Goal: Navigation & Orientation: Find specific page/section

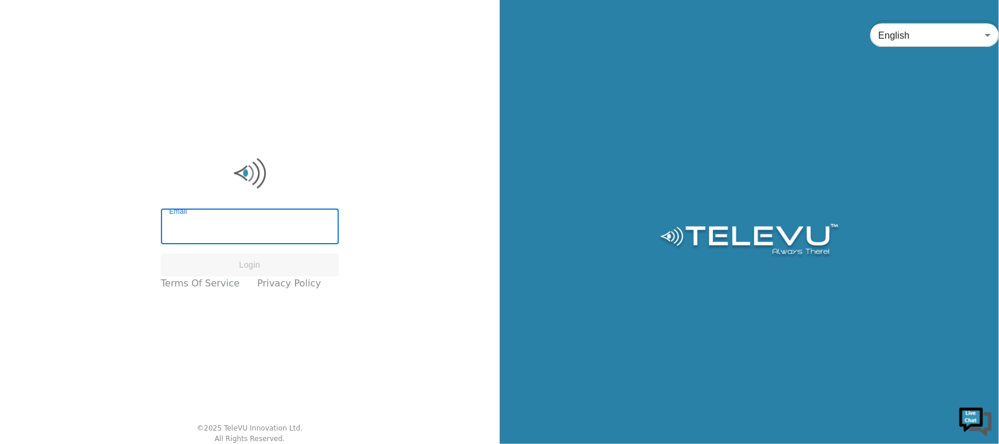
click at [253, 217] on input "Email" at bounding box center [250, 227] width 178 height 33
type input "prachi.sharma@tbh.net"
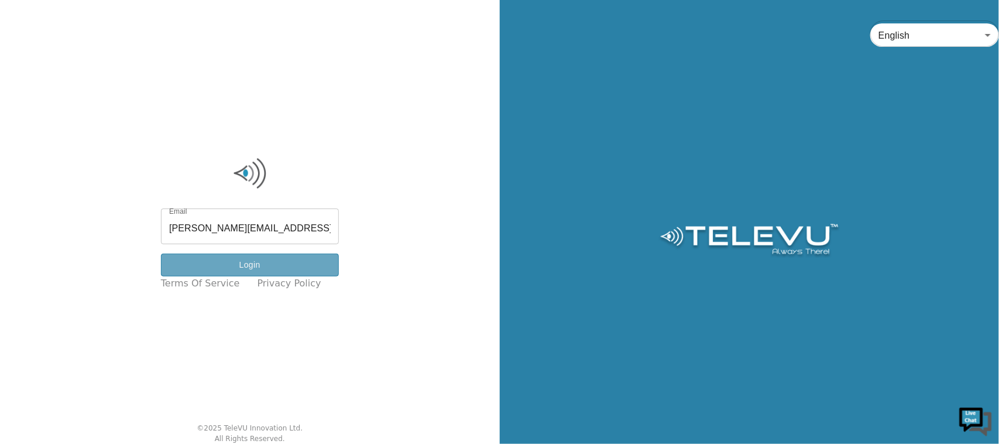
click at [291, 267] on button "Login" at bounding box center [250, 264] width 178 height 23
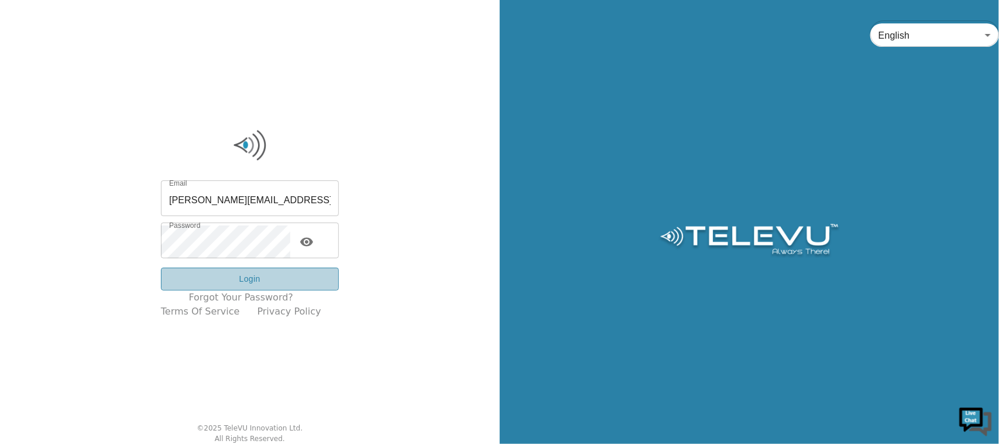
click at [291, 267] on button "Login" at bounding box center [250, 278] width 178 height 23
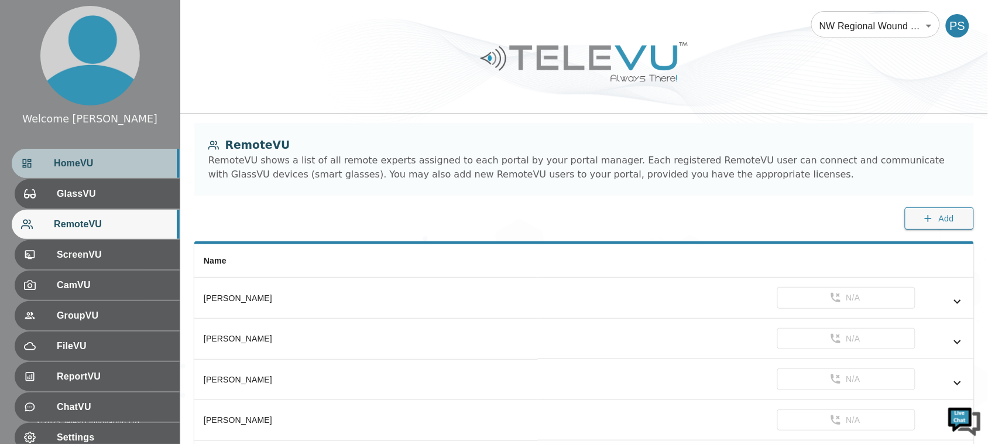
click at [76, 162] on span "HomeVU" at bounding box center [112, 163] width 116 height 14
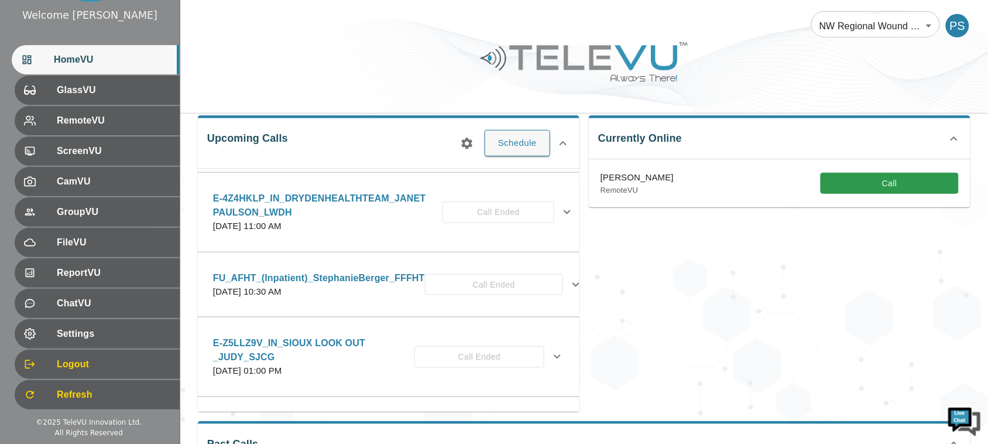
scroll to position [1902, 0]
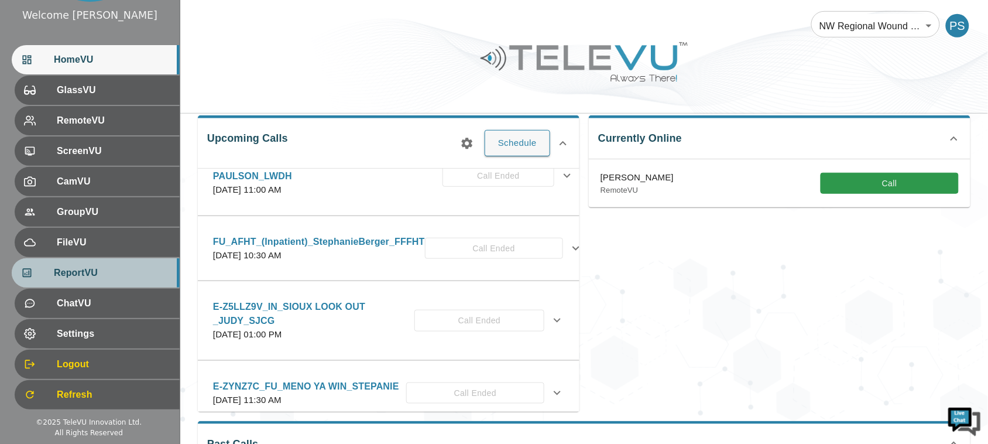
click at [129, 281] on div "ReportVU" at bounding box center [96, 272] width 168 height 29
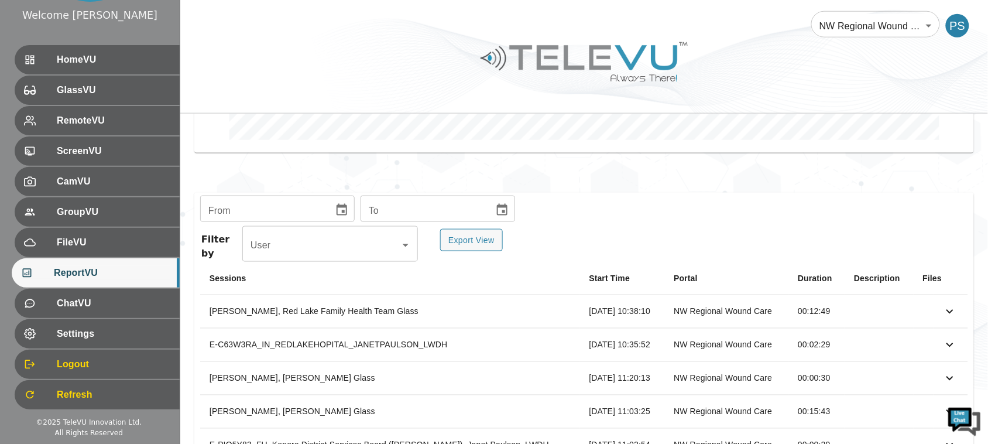
scroll to position [434, 0]
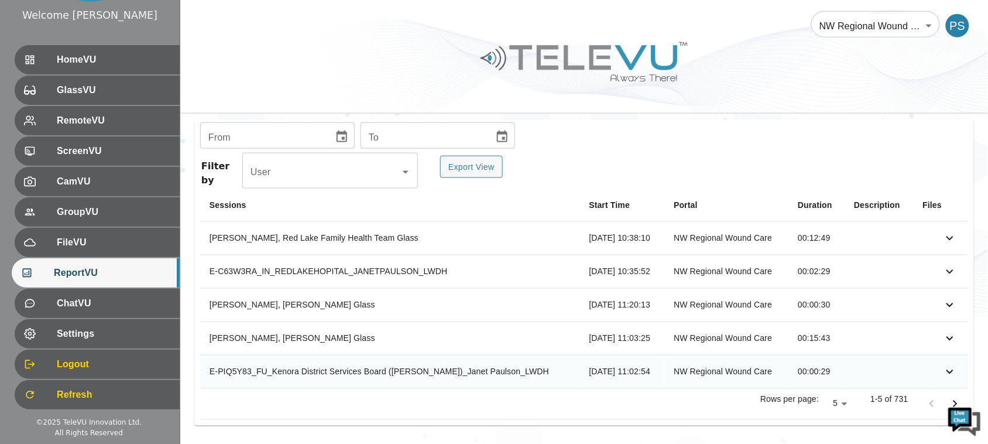
click at [951, 372] on icon "simple table" at bounding box center [949, 371] width 7 height 4
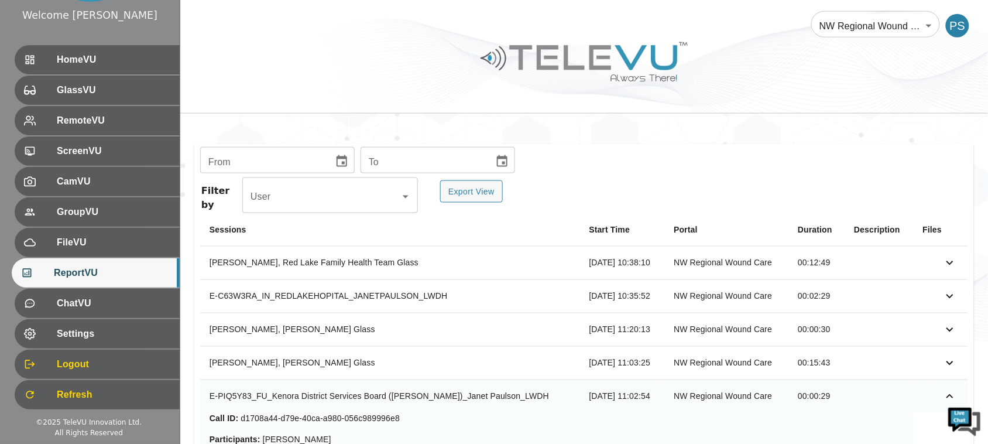
scroll to position [557, 0]
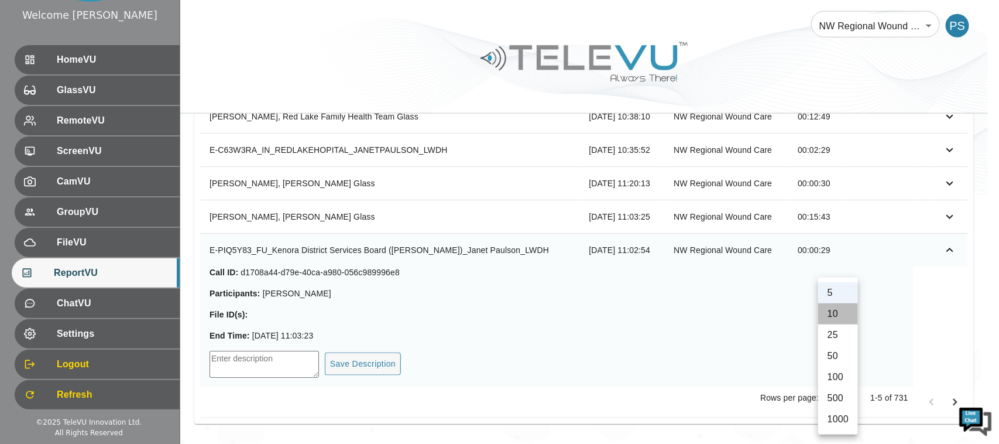
click at [840, 315] on li "10" at bounding box center [838, 313] width 40 height 21
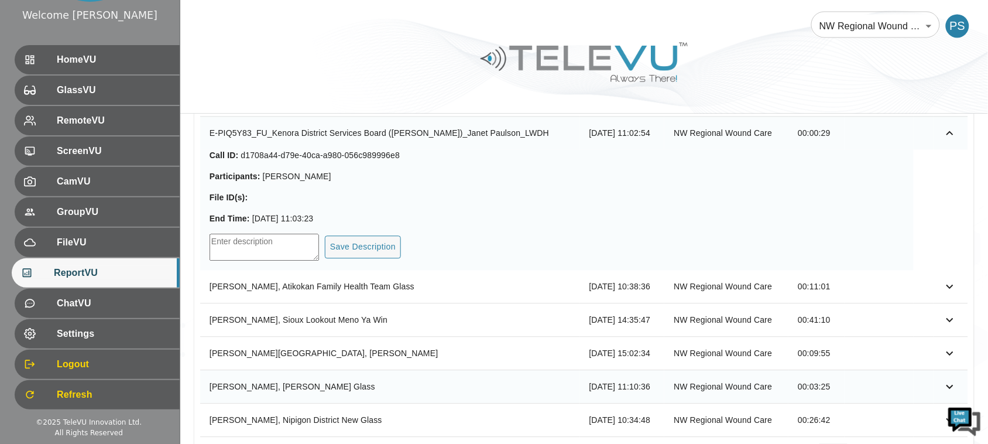
scroll to position [651, 0]
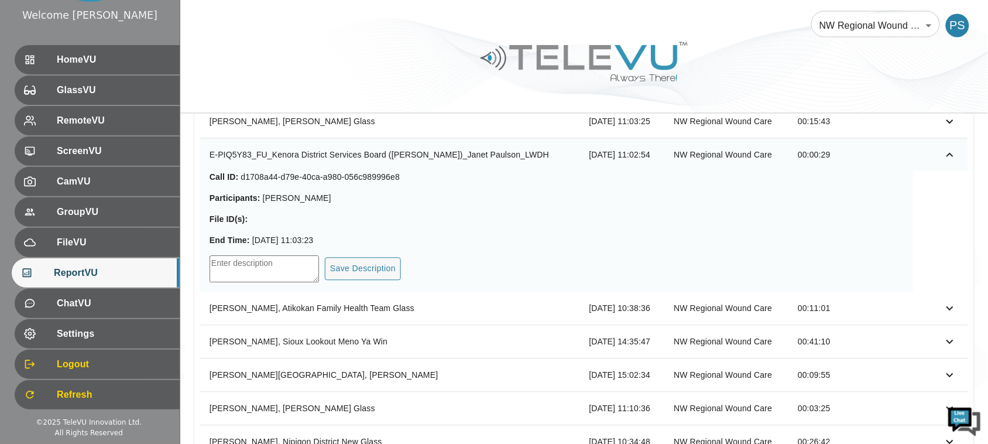
click at [773, 244] on p "End Time : Thu Aug 14 2025 11:03:23" at bounding box center [556, 241] width 695 height 12
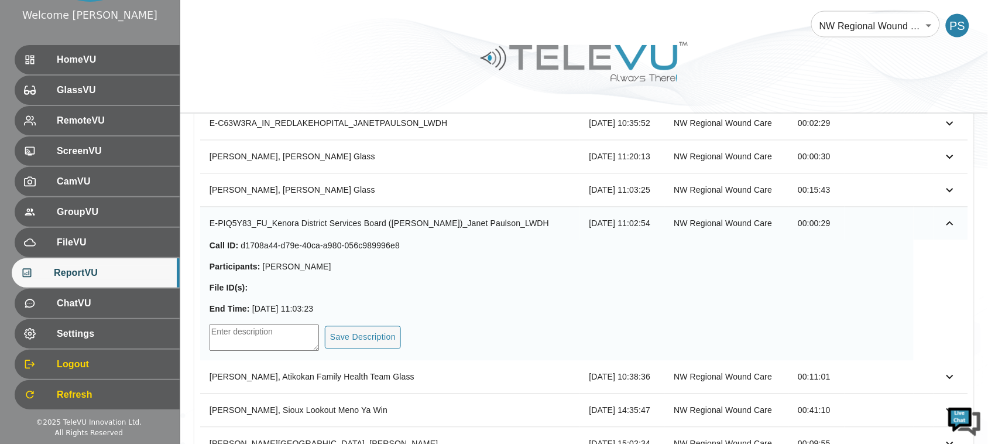
scroll to position [724, 0]
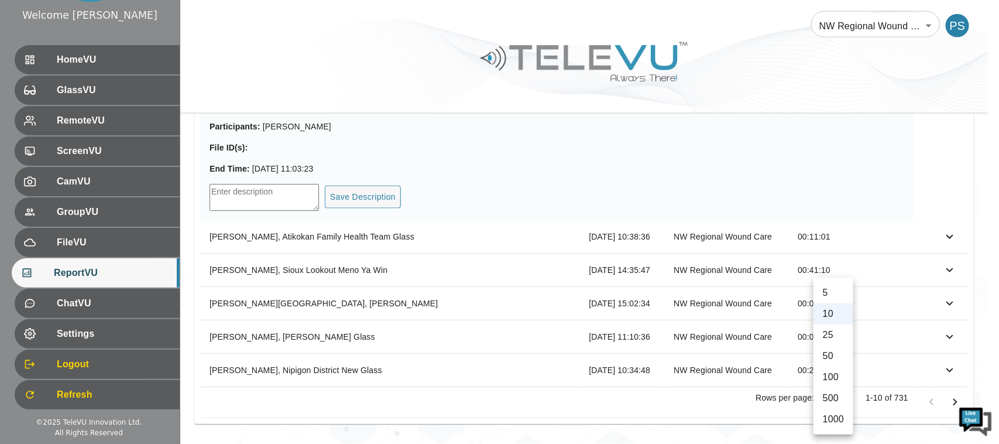
click at [838, 421] on li "1000" at bounding box center [833, 418] width 40 height 21
type input "1000"
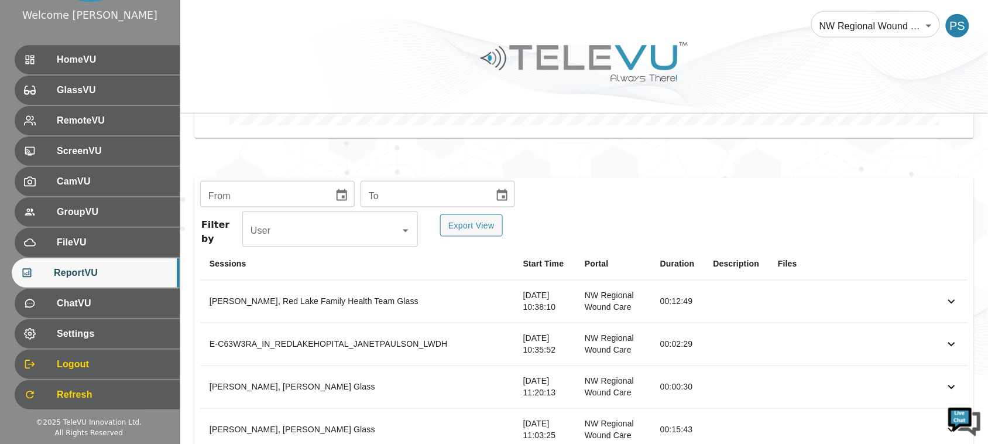
scroll to position [293, 0]
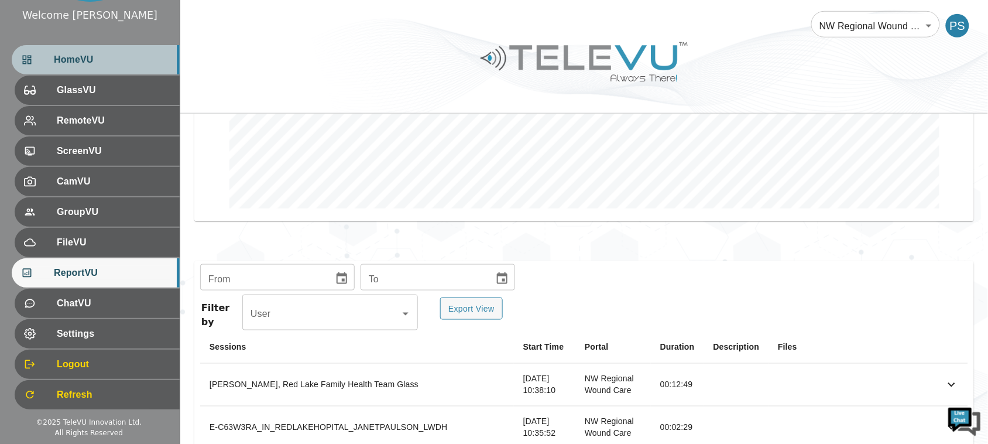
click at [91, 53] on span "HomeVU" at bounding box center [112, 60] width 116 height 14
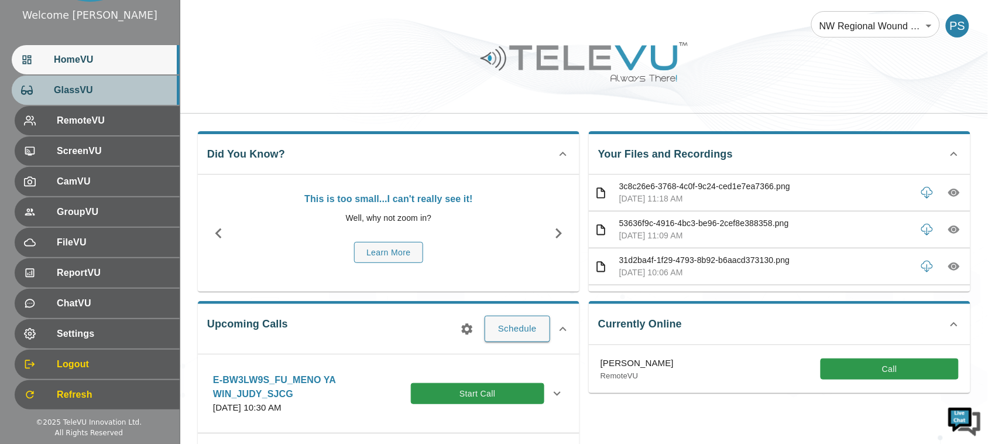
click at [83, 80] on div "GlassVU" at bounding box center [96, 89] width 168 height 29
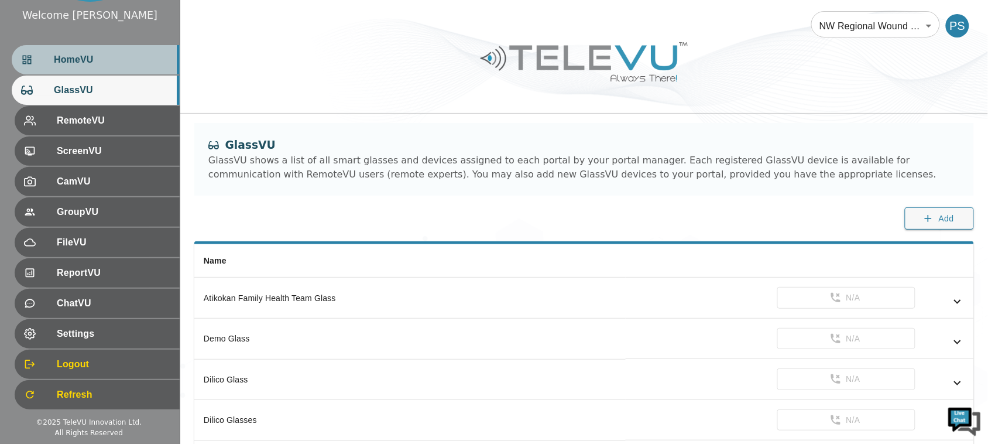
click at [87, 53] on span "HomeVU" at bounding box center [112, 60] width 116 height 14
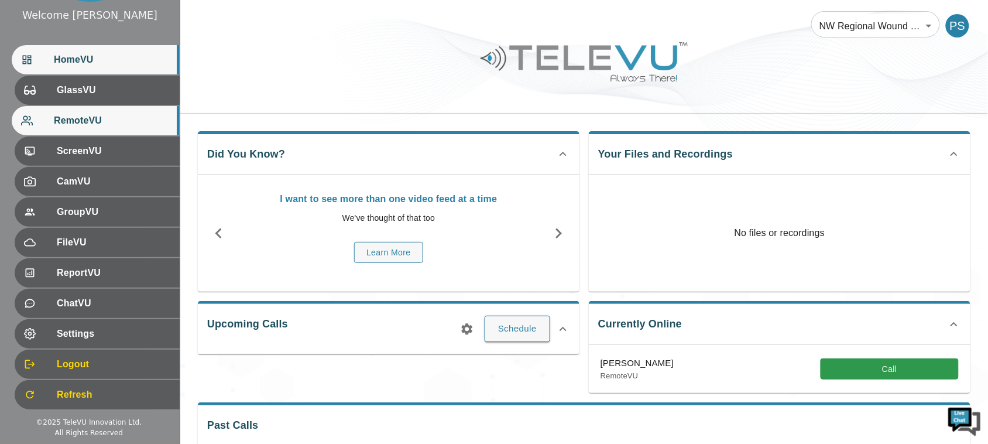
click at [80, 101] on div "GlassVU" at bounding box center [97, 89] width 165 height 29
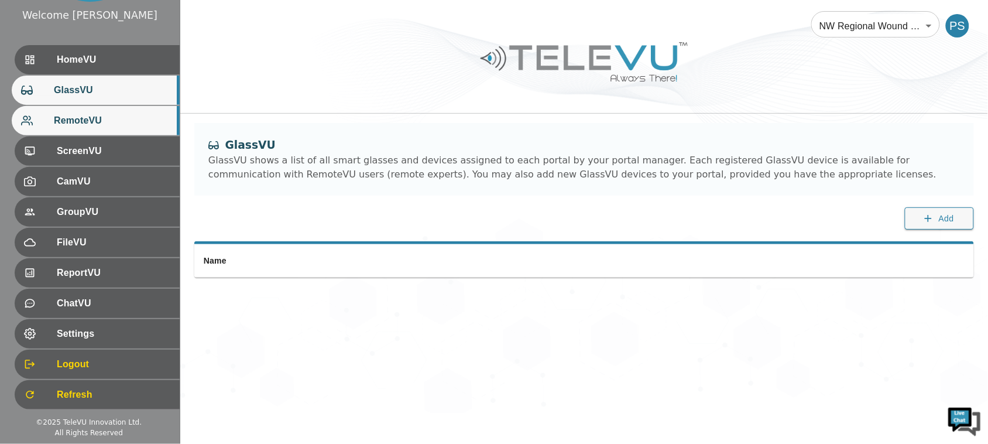
click at [83, 124] on span "RemoteVU" at bounding box center [112, 121] width 116 height 14
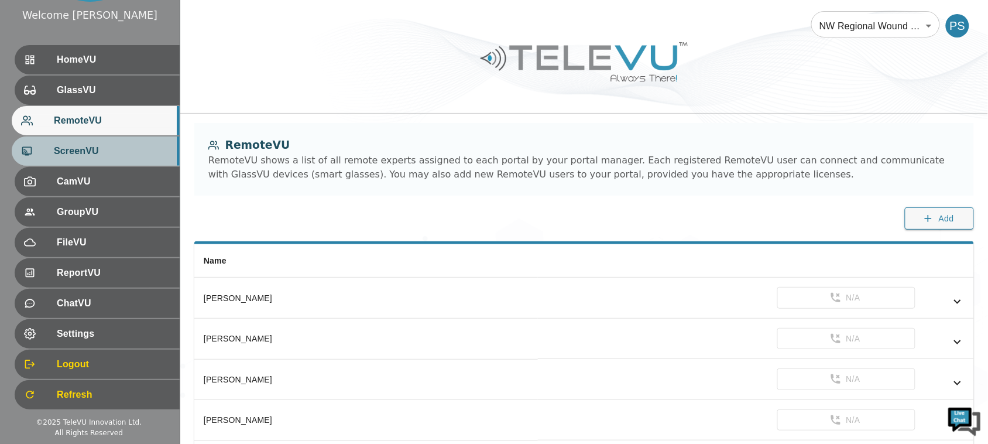
click at [100, 164] on div "ScreenVU" at bounding box center [96, 150] width 168 height 29
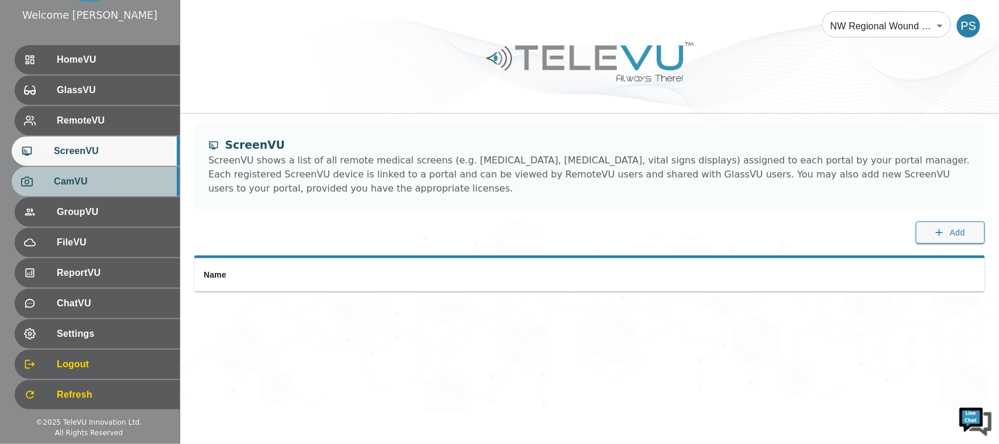
click at [105, 177] on span "CamVU" at bounding box center [112, 181] width 116 height 14
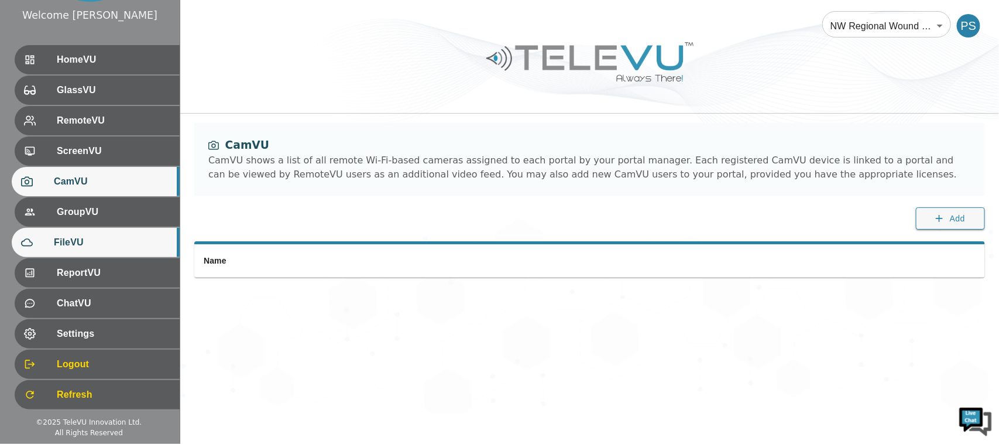
click at [105, 228] on div "FileVU" at bounding box center [96, 242] width 168 height 29
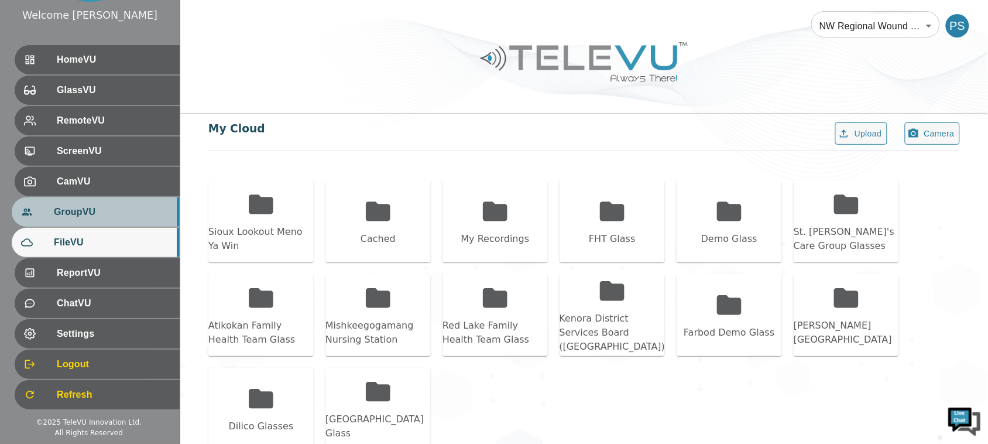
click at [102, 207] on span "GroupVU" at bounding box center [112, 212] width 116 height 14
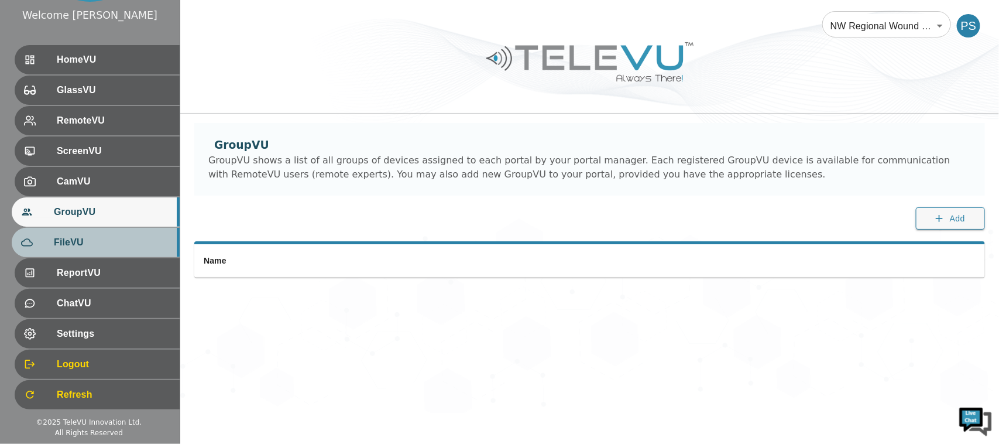
click at [106, 246] on span "FileVU" at bounding box center [112, 242] width 116 height 14
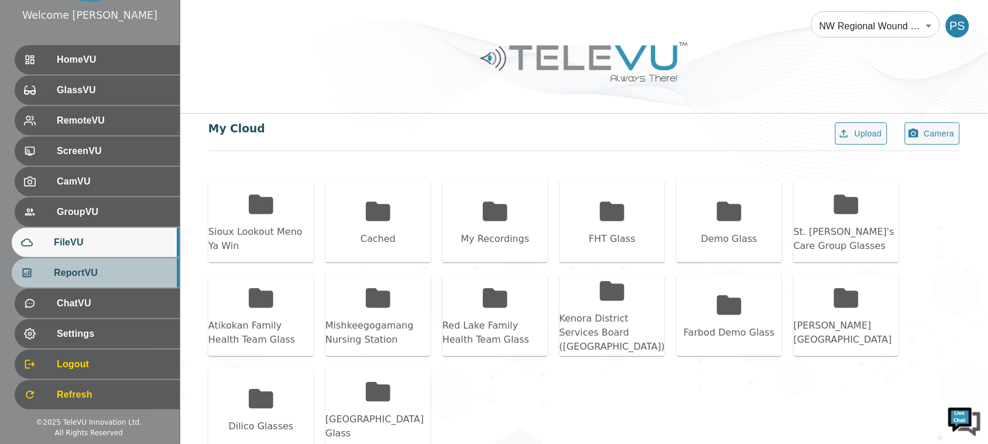
click at [117, 262] on div "ReportVU" at bounding box center [96, 272] width 168 height 29
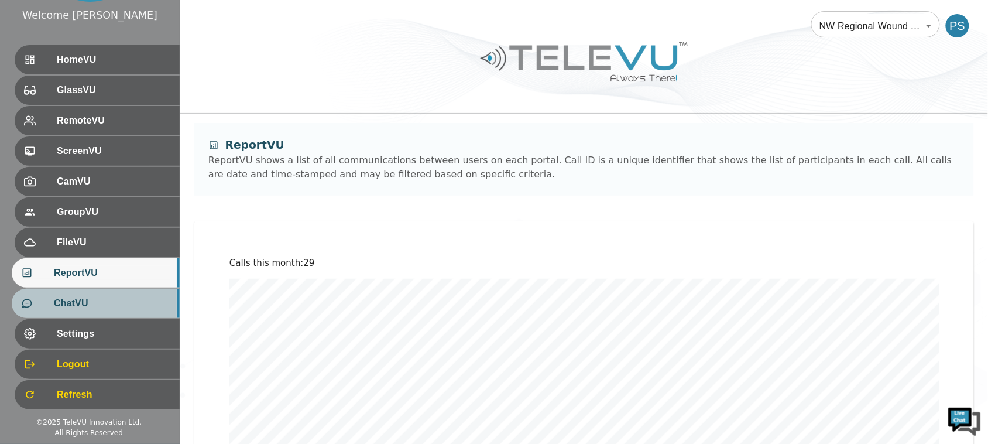
click at [135, 302] on span "ChatVU" at bounding box center [112, 303] width 116 height 14
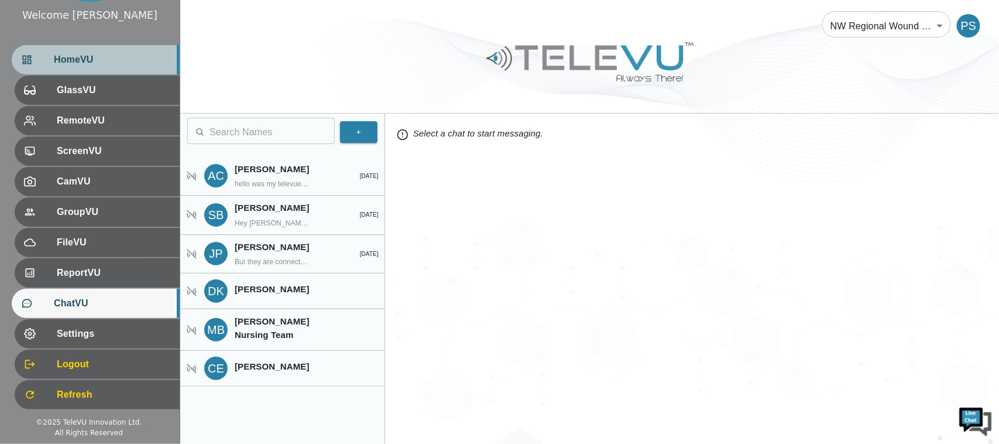
click at [68, 63] on span "HomeVU" at bounding box center [112, 60] width 116 height 14
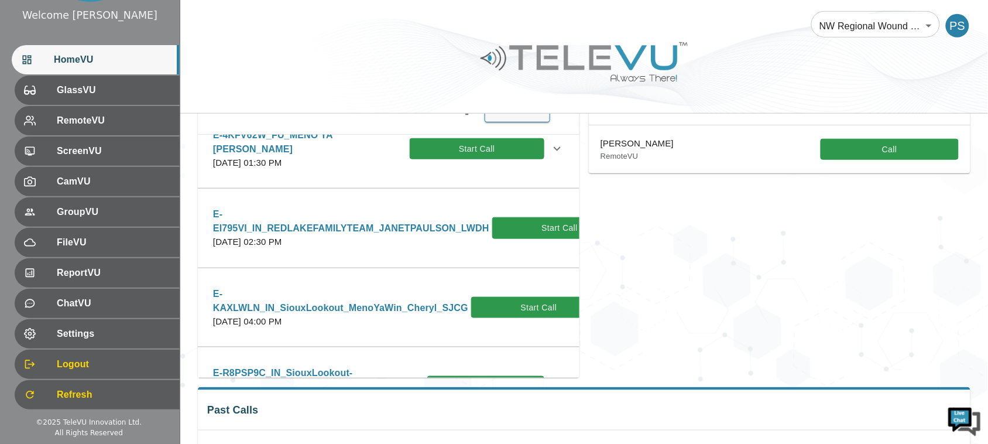
scroll to position [1170, 0]
